Goal: Transaction & Acquisition: Purchase product/service

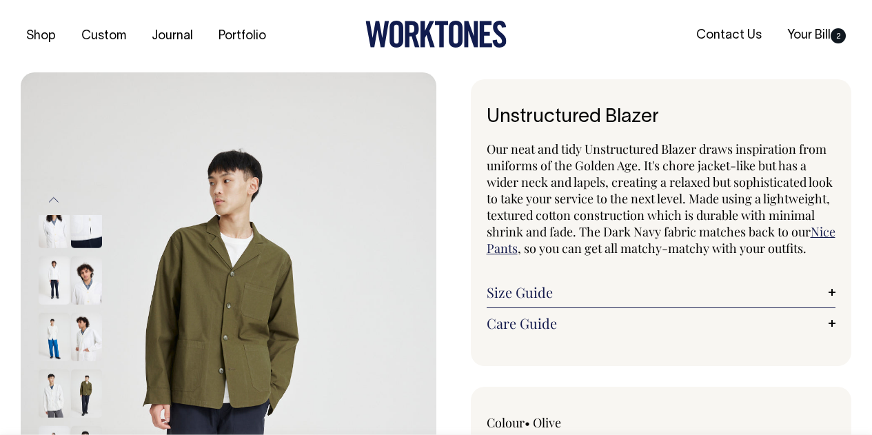
select select "Olive"
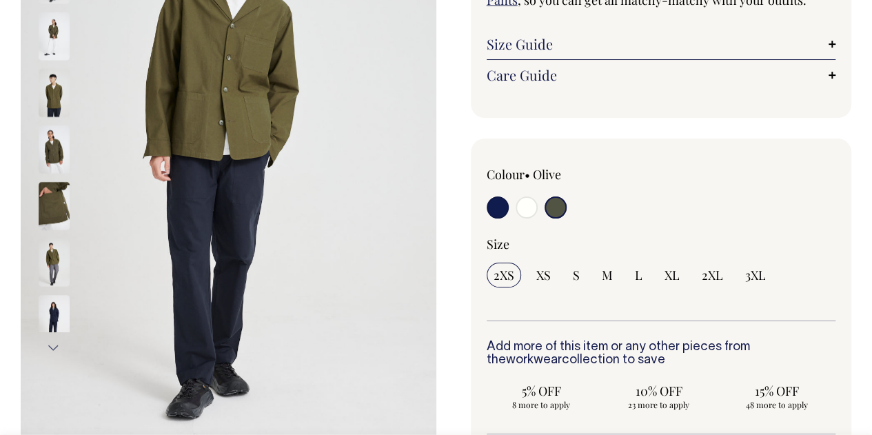
scroll to position [249, 0]
click at [458, 136] on div "Unstructured Blazer Our neat and tidy Unstructured Blazer draws inspiration fro…" at bounding box center [643, 293] width 415 height 927
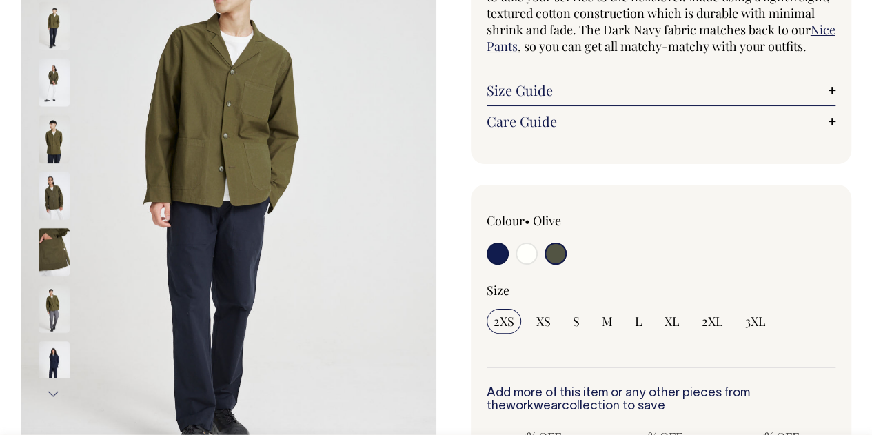
scroll to position [203, 0]
click at [639, 105] on div "Size Guide Size Guide Cici (she) wears an extra small and [PERSON_NAME] (he) we…" at bounding box center [660, 89] width 349 height 31
click at [633, 98] on link "Size Guide" at bounding box center [660, 89] width 349 height 17
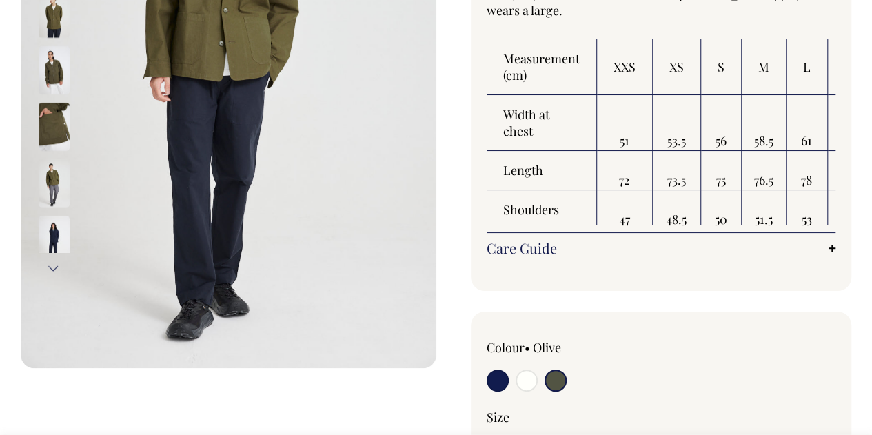
scroll to position [328, 0]
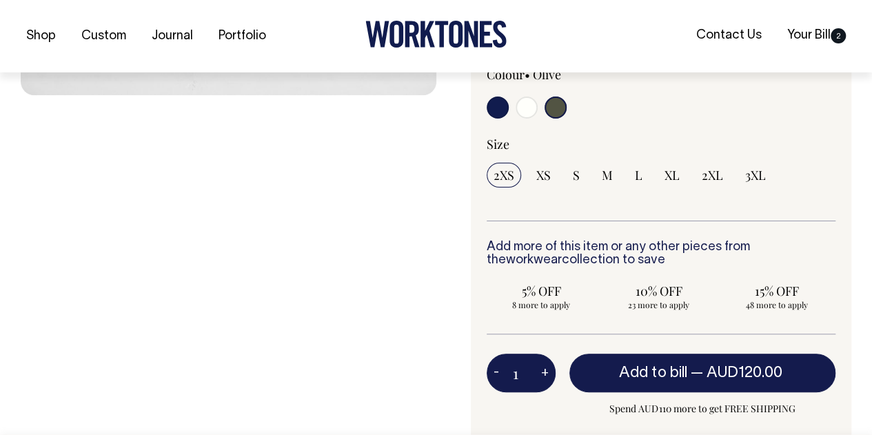
click at [550, 119] on input "radio" at bounding box center [555, 107] width 22 height 22
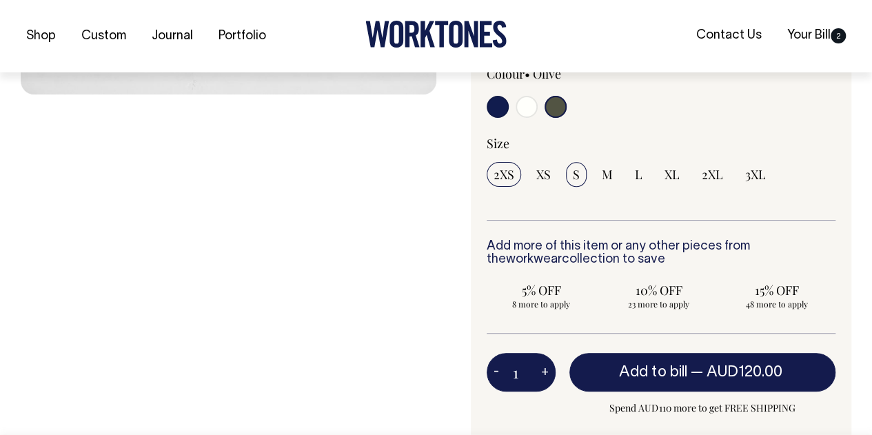
click at [579, 187] on input "S" at bounding box center [576, 174] width 21 height 25
radio input "true"
select select "S"
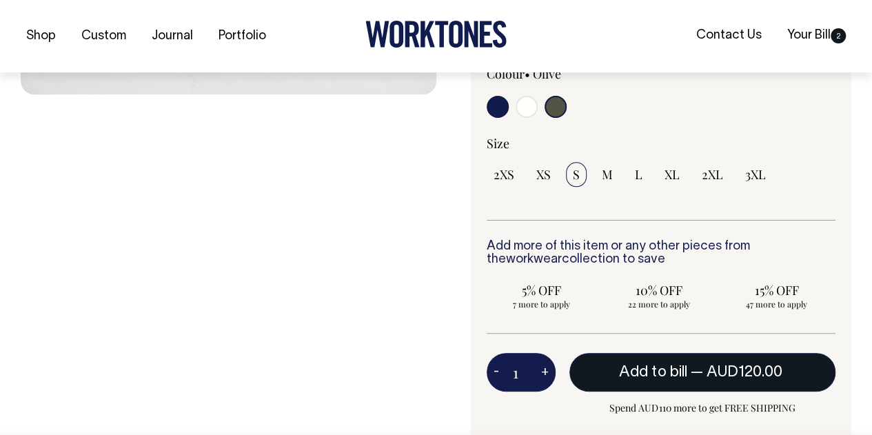
click at [730, 379] on span "AUD120.00" at bounding box center [744, 372] width 76 height 14
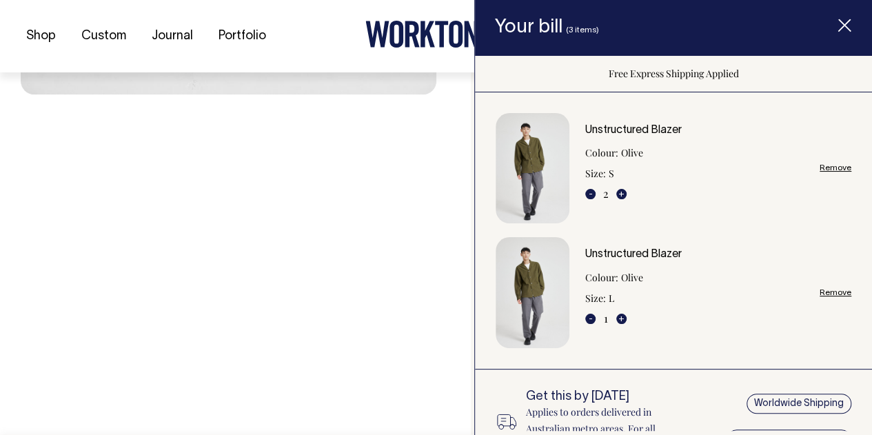
click at [829, 291] on link "Remove" at bounding box center [835, 292] width 32 height 9
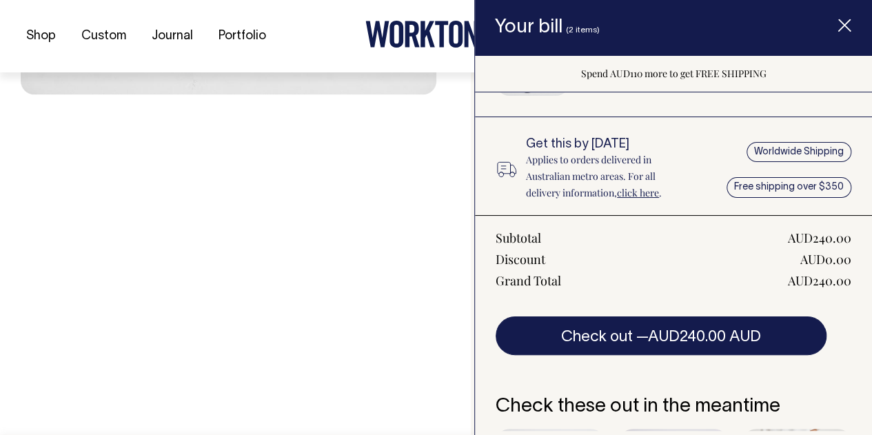
scroll to position [0, 0]
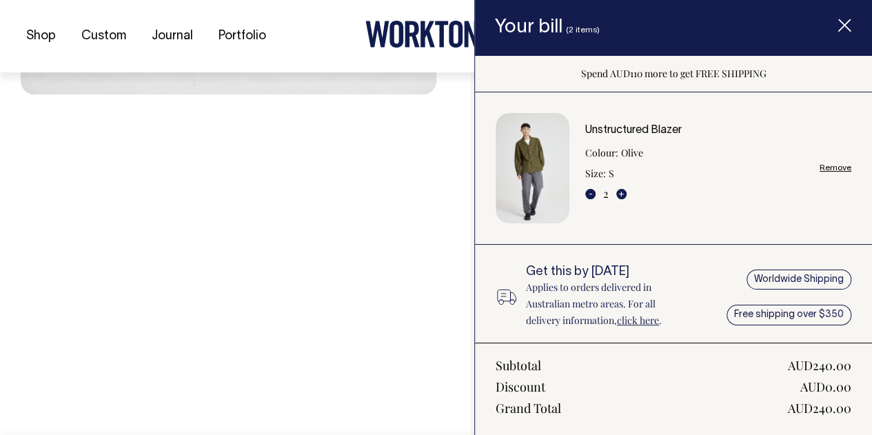
click at [851, 21] on span "Item added to your cart" at bounding box center [843, 28] width 55 height 59
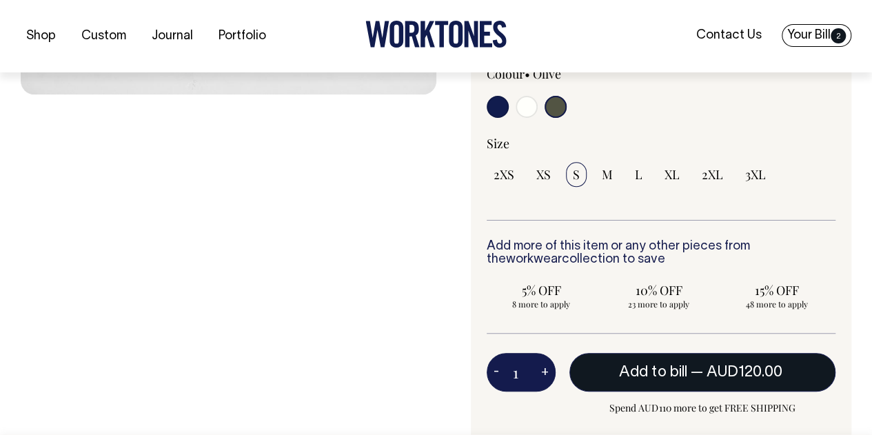
click at [831, 34] on span "2" at bounding box center [837, 35] width 15 height 15
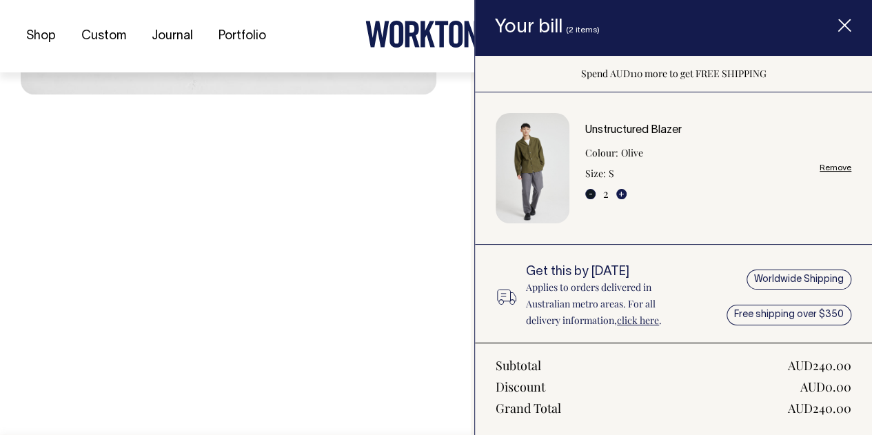
click at [589, 194] on button "-" at bounding box center [590, 194] width 10 height 10
type input "1"
click at [422, 243] on div "Previous Next" at bounding box center [228, 65] width 415 height 1187
click at [846, 25] on icon "Item added to your cart" at bounding box center [844, 26] width 14 height 14
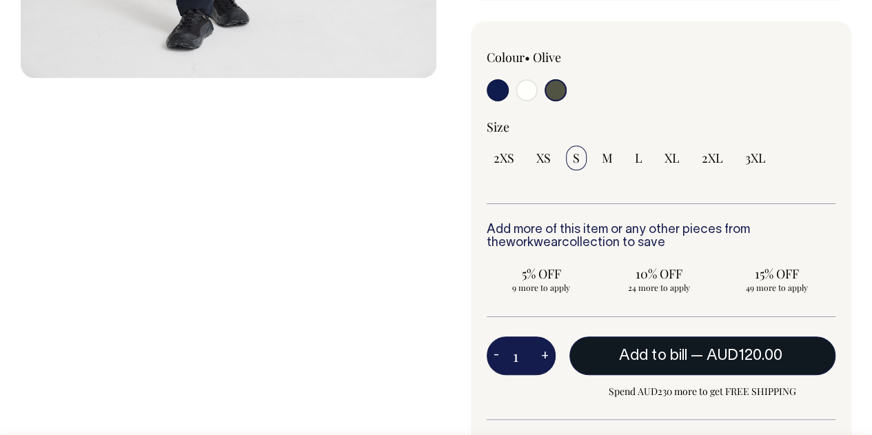
scroll to position [617, 0]
click at [545, 369] on button "+" at bounding box center [544, 356] width 21 height 28
type input "2"
click at [500, 367] on button "-" at bounding box center [495, 356] width 19 height 28
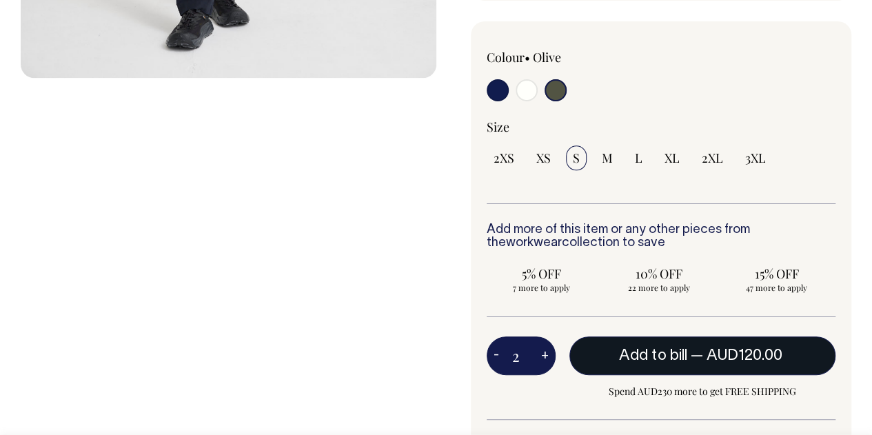
type input "1"
click at [754, 375] on button "Add to bill — AUD120.00" at bounding box center [702, 355] width 267 height 39
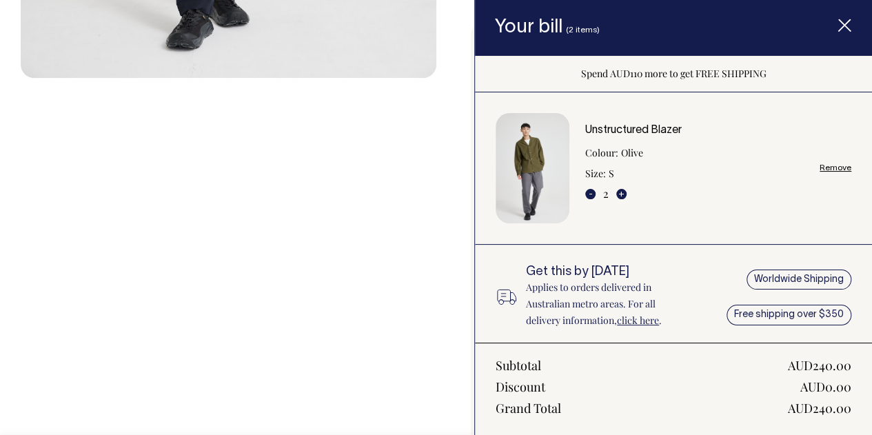
click at [846, 27] on icon "Item added to your cart" at bounding box center [844, 26] width 14 height 14
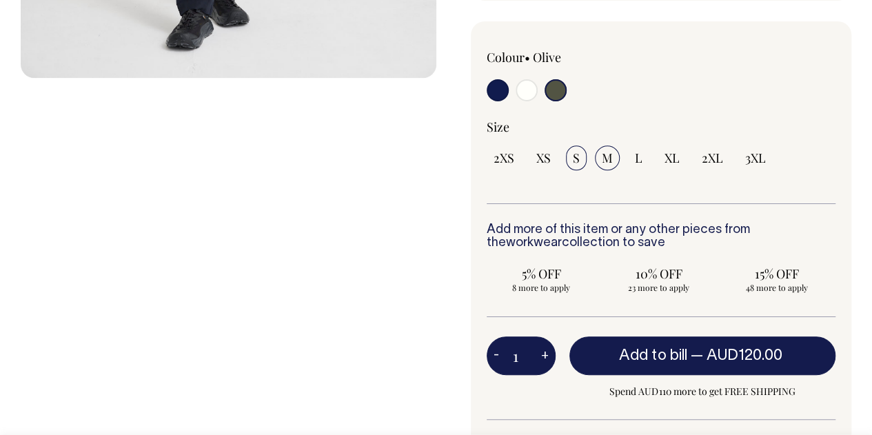
click at [595, 170] on input "M" at bounding box center [607, 157] width 25 height 25
radio input "true"
select select "M"
click at [706, 362] on span "— AUD120.00" at bounding box center [737, 356] width 95 height 14
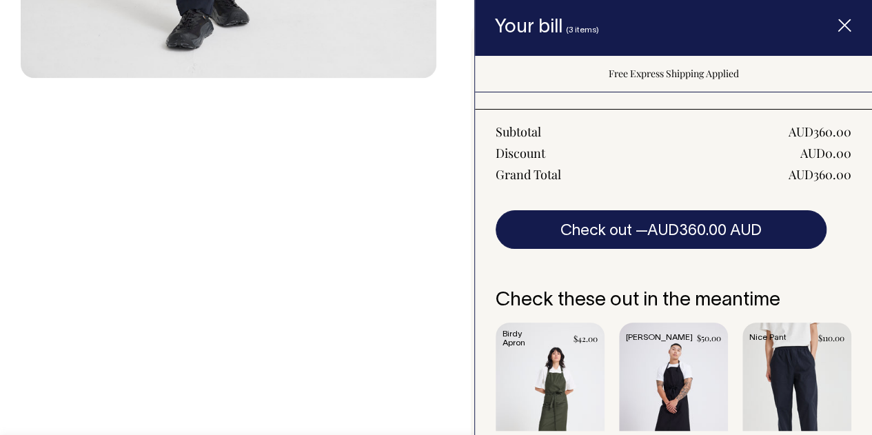
scroll to position [359, 0]
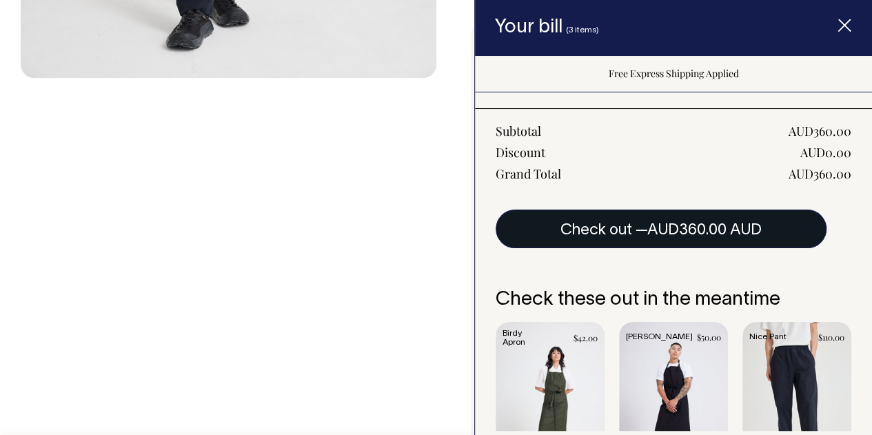
click at [668, 229] on span "AUD360.00 AUD" at bounding box center [704, 230] width 114 height 14
